Goal: Task Accomplishment & Management: Manage account settings

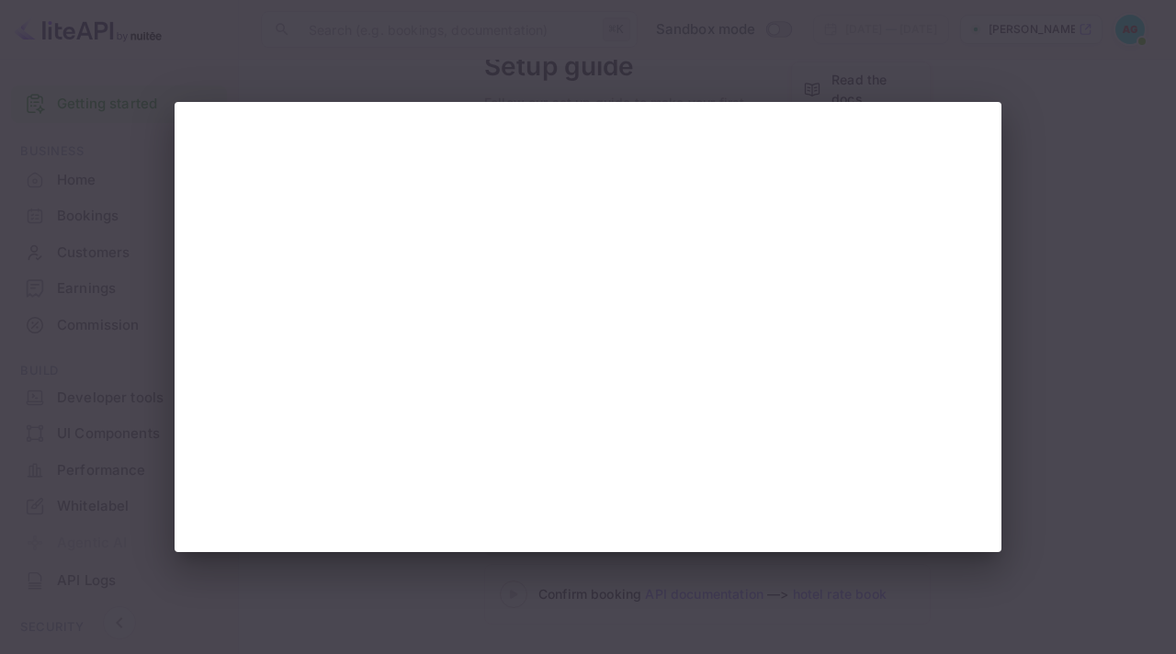
click at [752, 76] on div at bounding box center [588, 327] width 1176 height 654
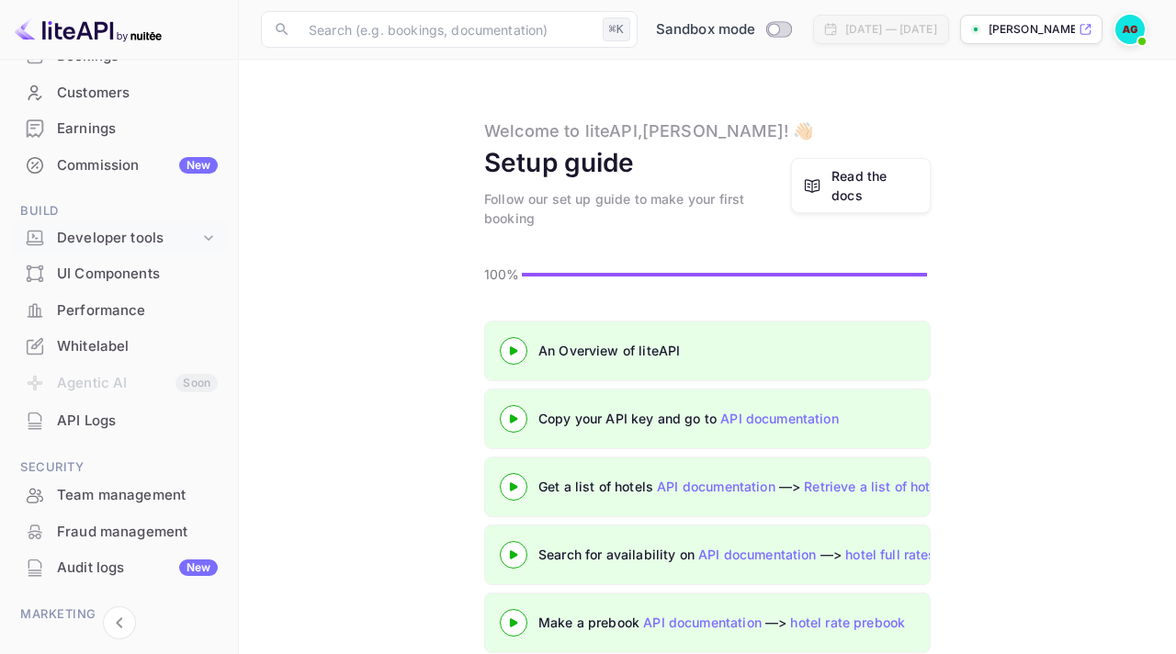
scroll to position [167, 0]
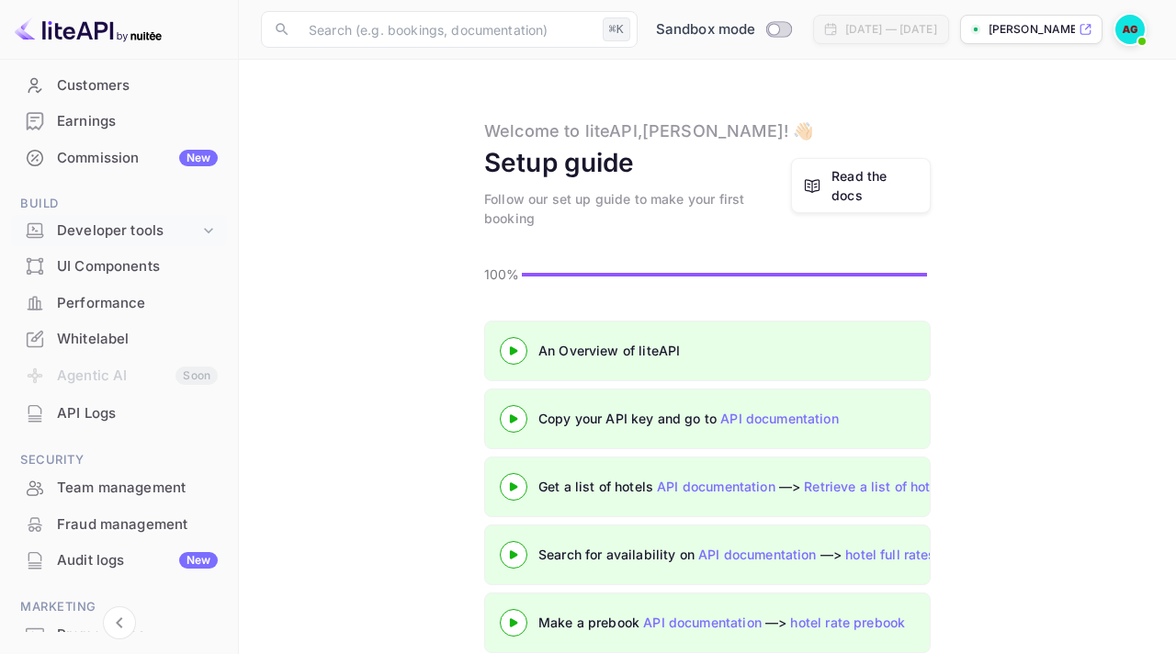
click at [178, 229] on div "Developer tools" at bounding box center [128, 230] width 142 height 21
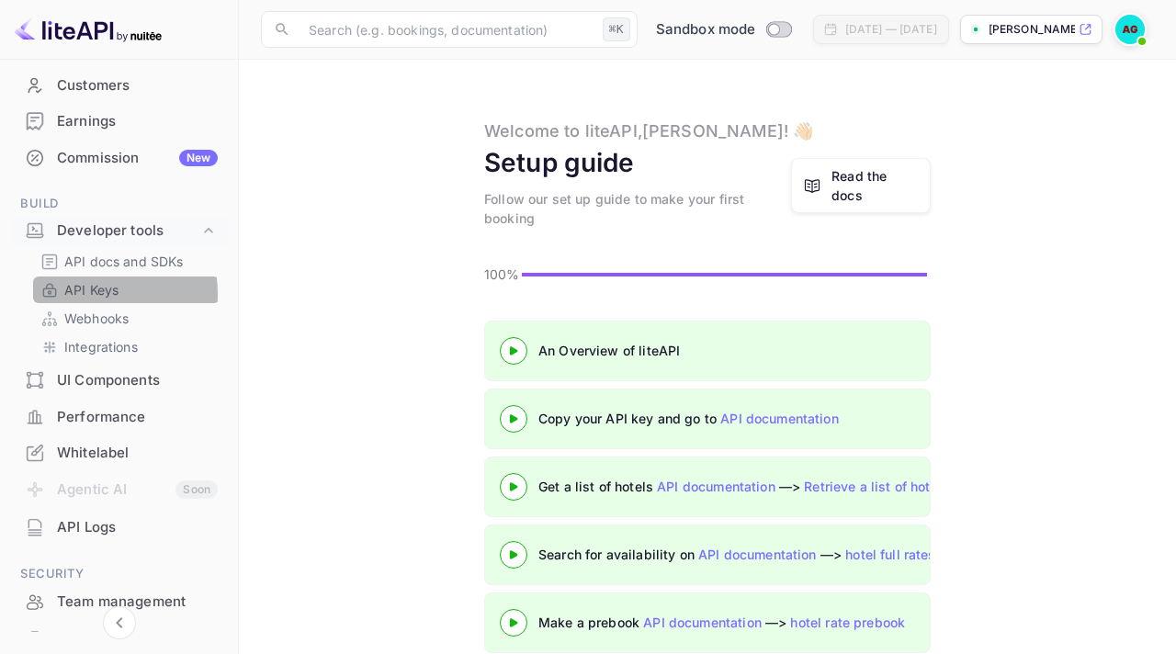
click at [86, 294] on p "API Keys" at bounding box center [91, 289] width 54 height 19
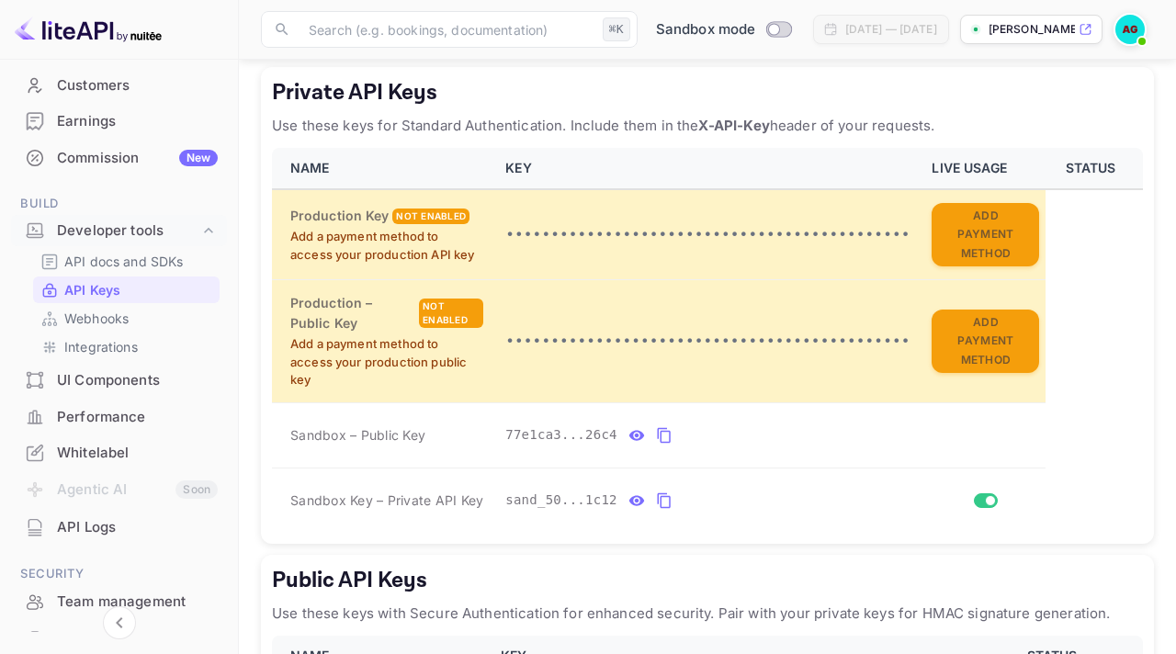
scroll to position [346, 0]
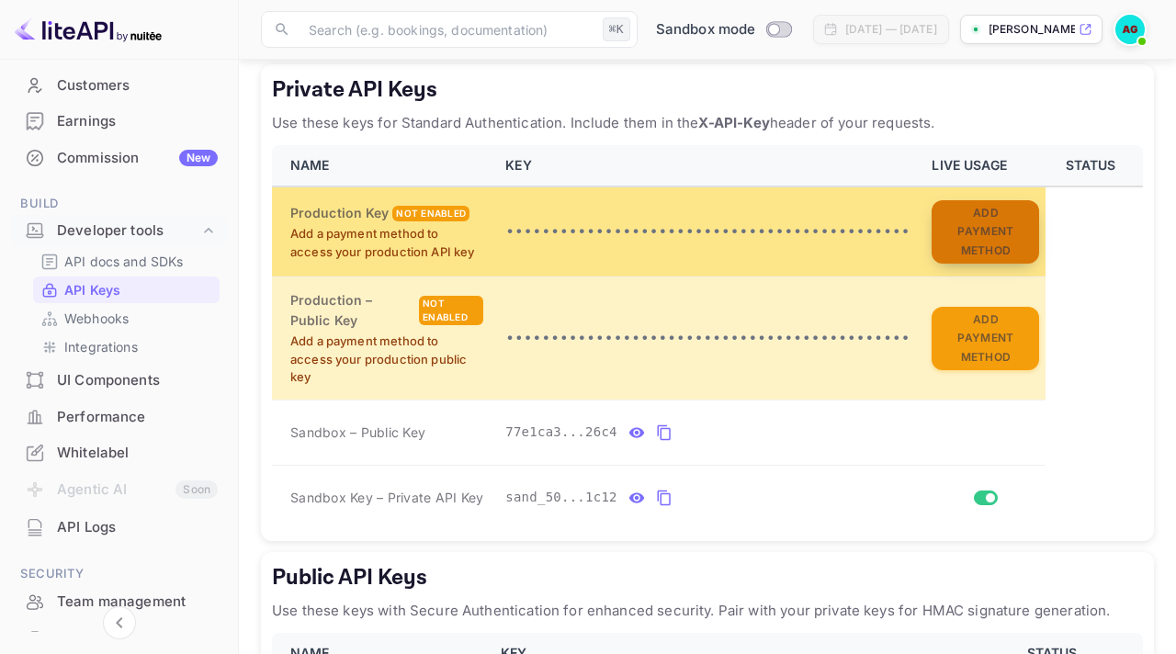
click at [943, 221] on button "Add Payment Method" at bounding box center [984, 232] width 107 height 64
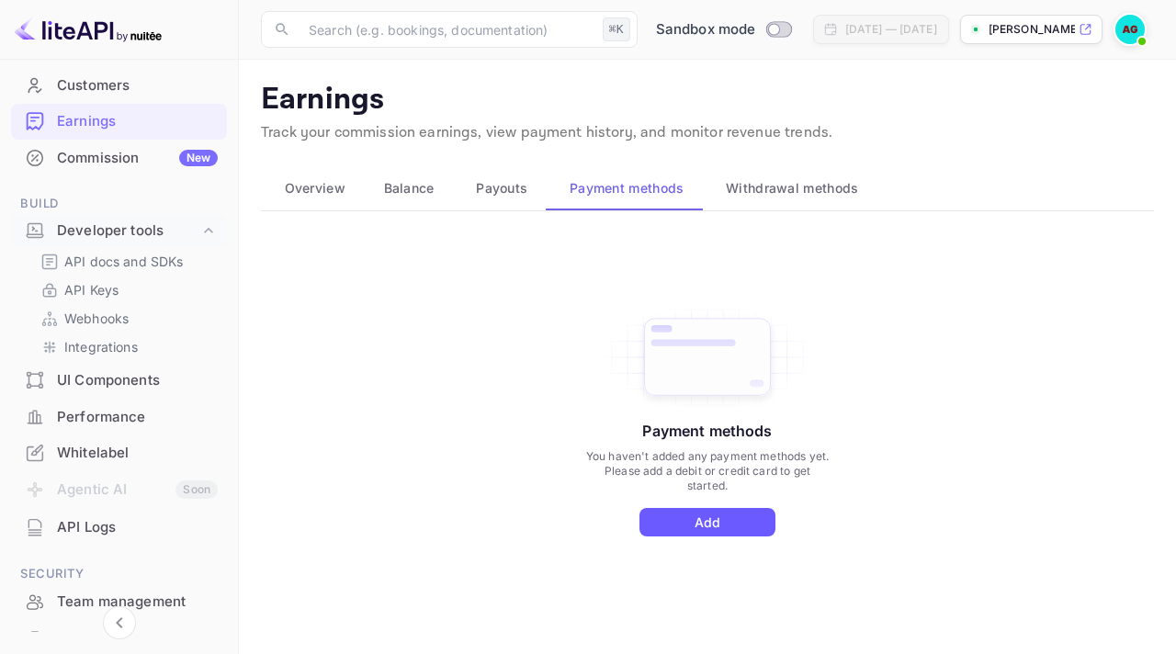
click at [704, 520] on button "Add" at bounding box center [707, 522] width 136 height 28
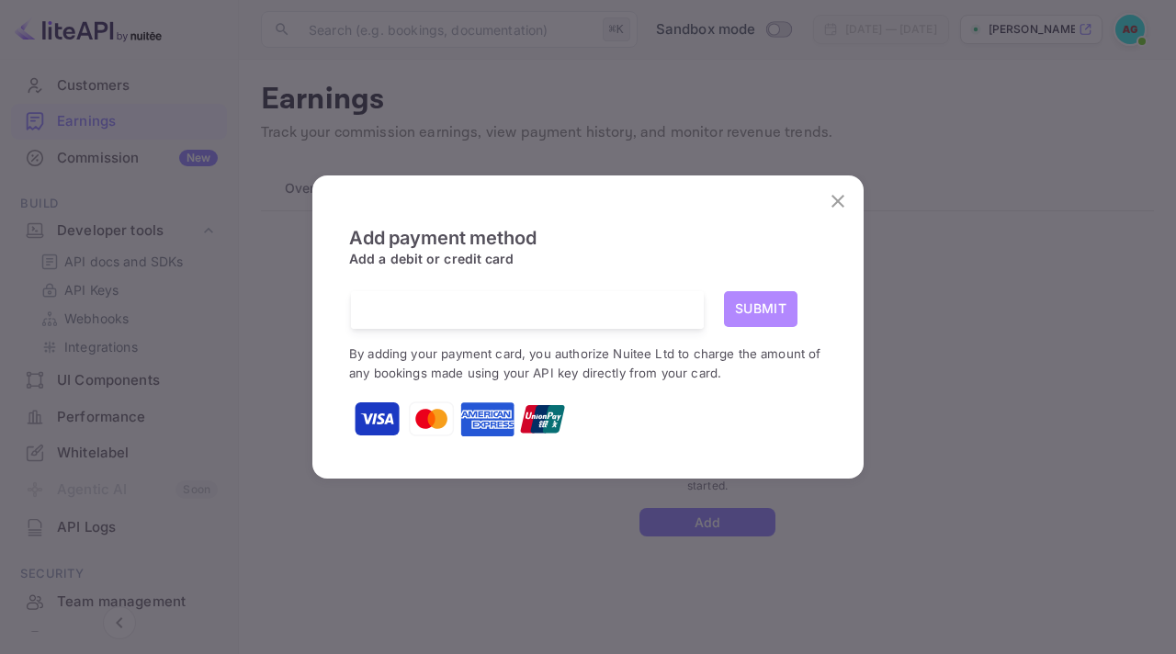
click at [768, 315] on button "Submit" at bounding box center [760, 309] width 73 height 36
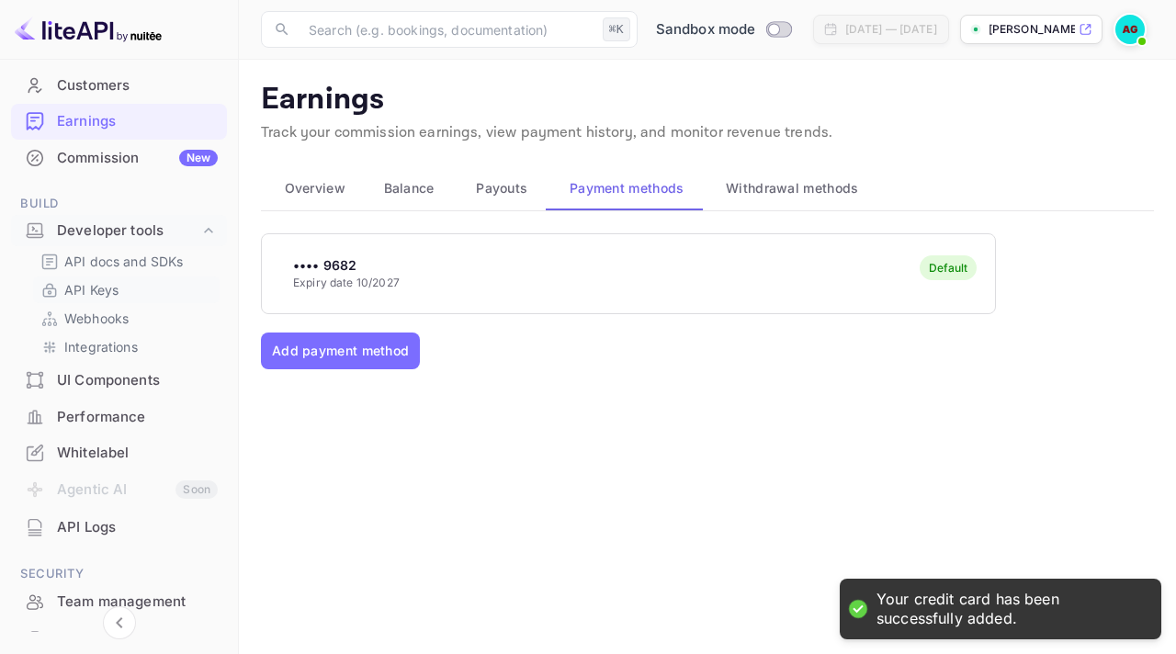
click at [93, 293] on p "API Keys" at bounding box center [91, 289] width 54 height 19
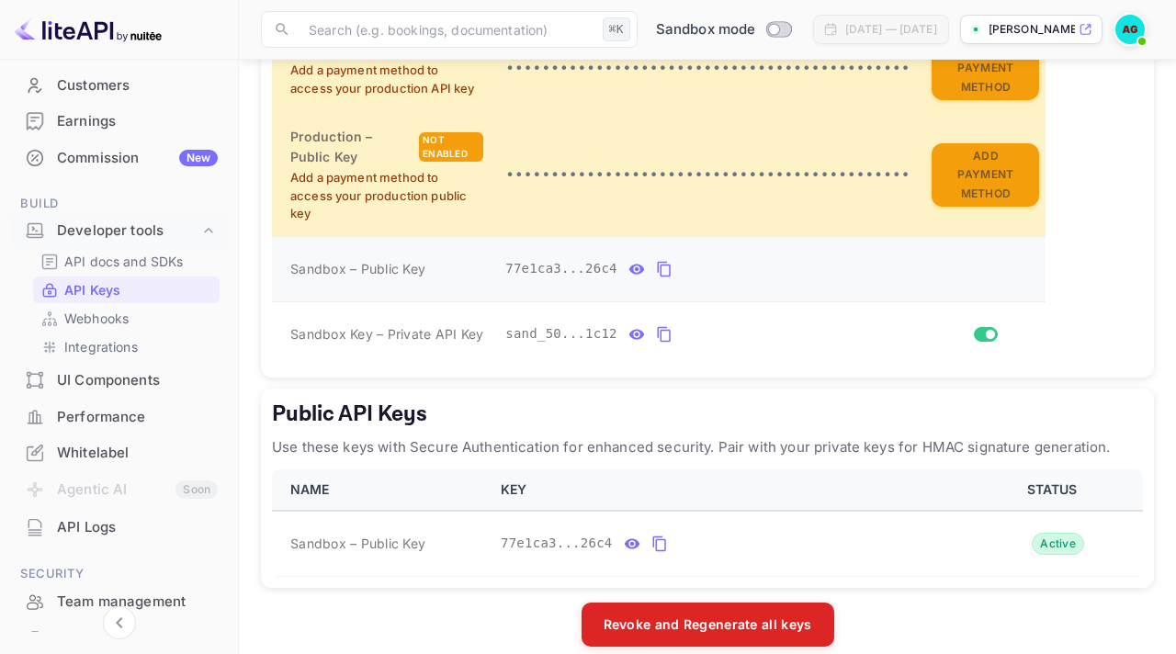
scroll to position [532, 0]
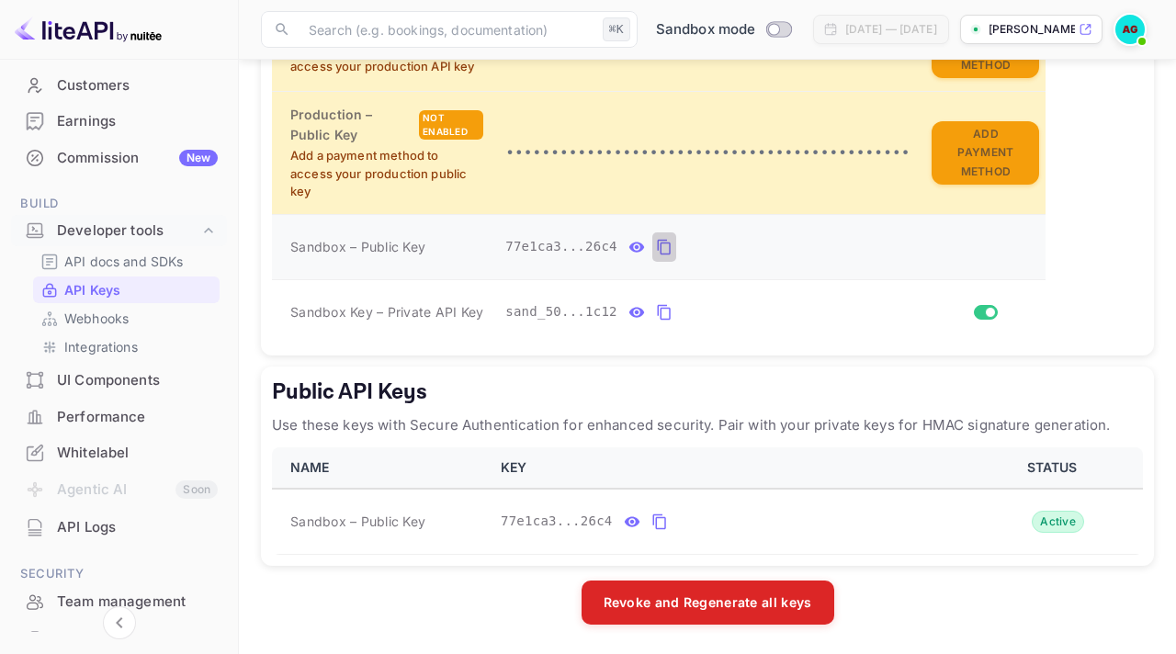
click at [659, 247] on icon "private api keys table" at bounding box center [663, 248] width 13 height 16
click at [667, 310] on icon "private api keys table" at bounding box center [664, 312] width 17 height 22
